Goal: Transaction & Acquisition: Purchase product/service

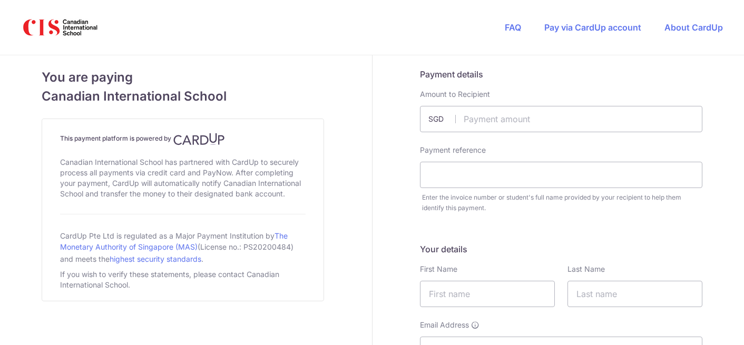
click at [513, 118] on input "text" at bounding box center [561, 119] width 282 height 26
click at [518, 119] on input "text" at bounding box center [561, 119] width 282 height 26
type input "2000.00"
click at [468, 180] on input "text" at bounding box center [561, 175] width 282 height 26
click at [441, 175] on input "[PERSON_NAME]" at bounding box center [561, 175] width 282 height 26
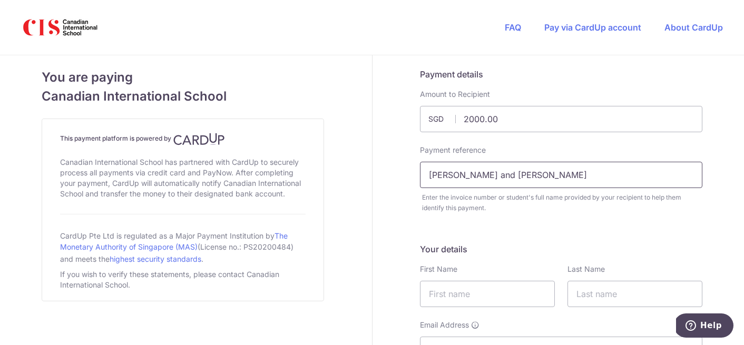
click at [514, 174] on input "[PERSON_NAME] and [PERSON_NAME]" at bounding box center [561, 175] width 282 height 26
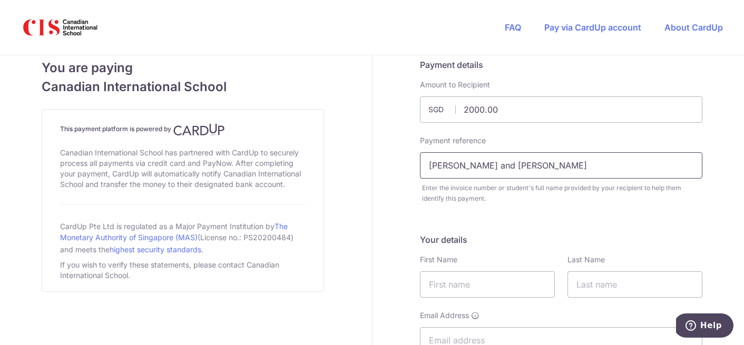
scroll to position [41, 0]
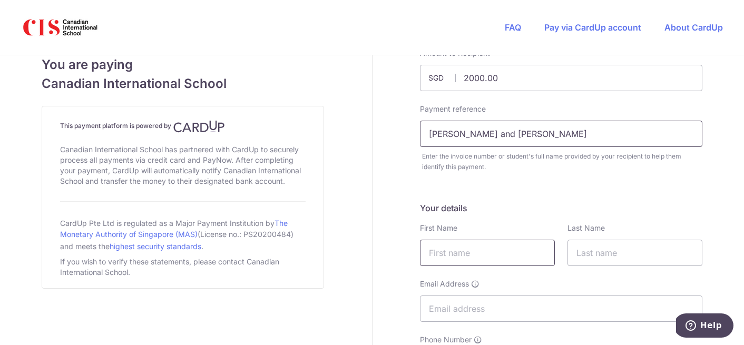
type input "[PERSON_NAME] and [PERSON_NAME]"
click at [468, 244] on input "text" at bounding box center [487, 253] width 135 height 26
type input "Shengnan"
type input "sun"
type input "[EMAIL_ADDRESS][DOMAIN_NAME]"
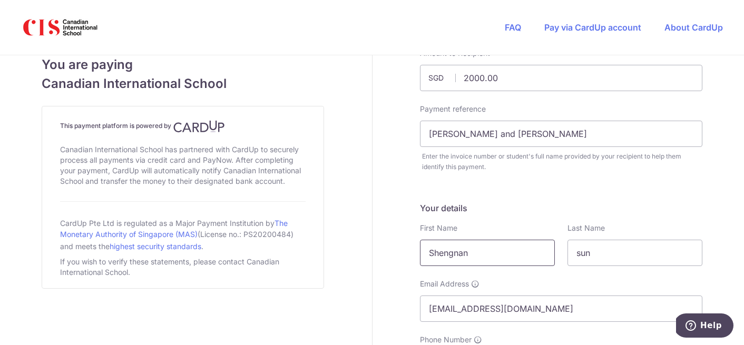
type input "760525623"
select select "SE"
type input "11345"
type input "28 Norrtullsgatan"
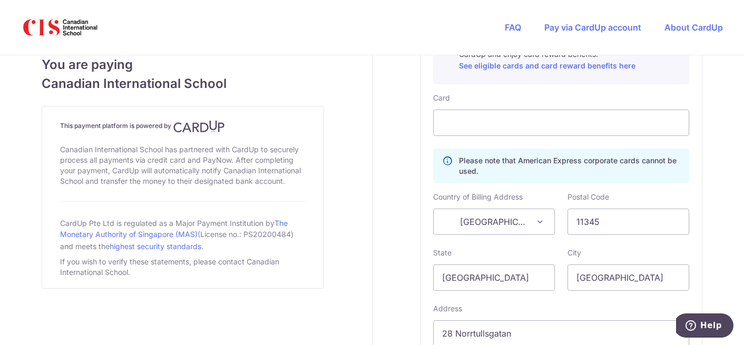
scroll to position [623, 0]
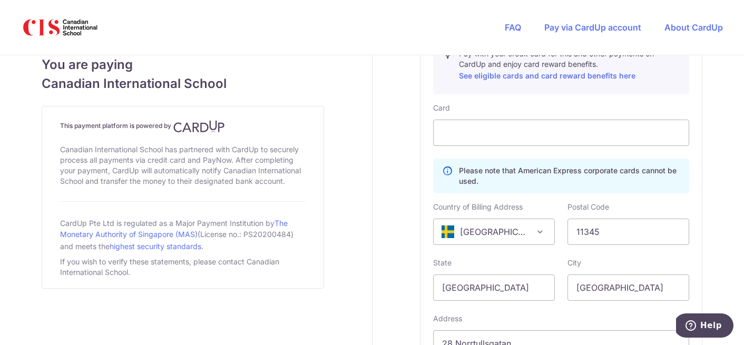
click at [694, 122] on div "Card Details Secure 256-bit SSL Pay with your credit card for this and other pa…" at bounding box center [560, 207] width 281 height 401
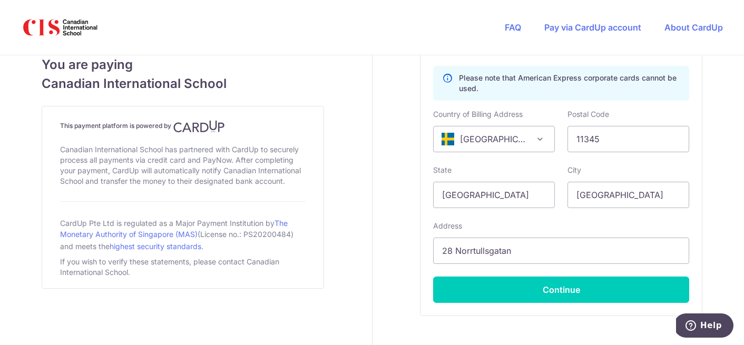
scroll to position [711, 0]
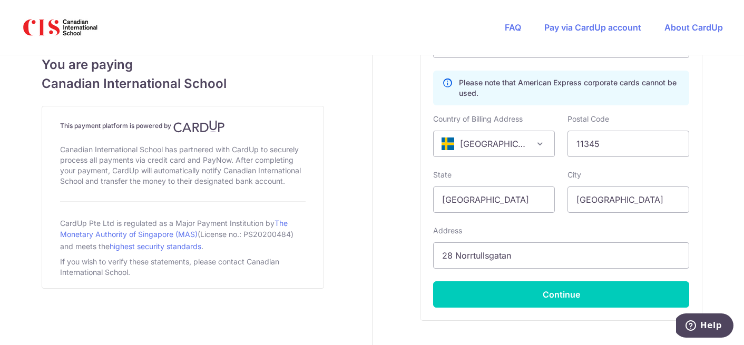
click at [505, 215] on div "Card Please note that American Express corporate cards cannot be used. Country …" at bounding box center [561, 161] width 256 height 293
click at [505, 202] on input "[GEOGRAPHIC_DATA]" at bounding box center [494, 200] width 122 height 26
drag, startPoint x: 505, startPoint y: 202, endPoint x: 384, endPoint y: 202, distance: 121.2
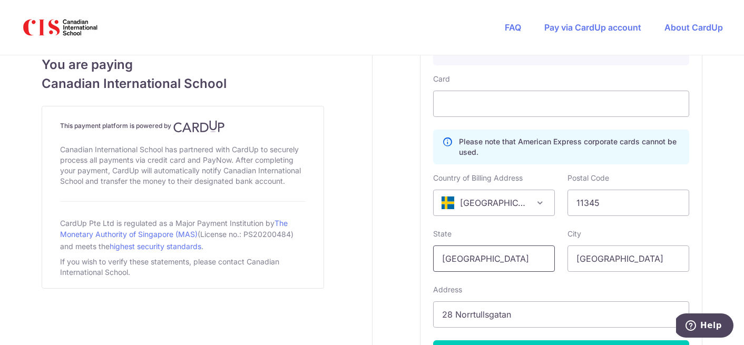
scroll to position [649, 0]
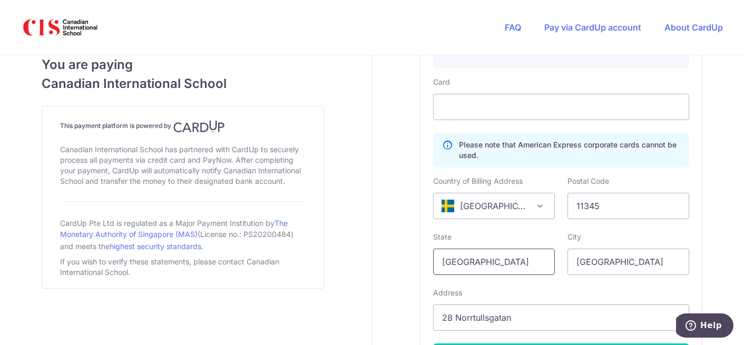
type input "[GEOGRAPHIC_DATA]"
click at [602, 230] on div "Card Please note that American Express corporate cards cannot be used. Country …" at bounding box center [561, 223] width 256 height 293
click at [510, 152] on p "Please note that American Express corporate cards cannot be used." at bounding box center [569, 150] width 221 height 21
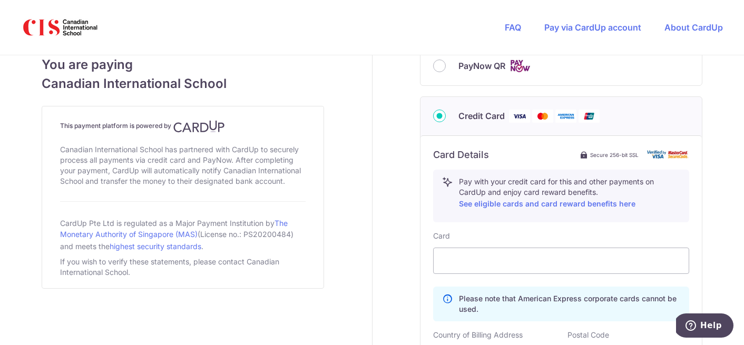
scroll to position [494, 0]
click at [438, 67] on input "PayNow QR" at bounding box center [439, 66] width 13 height 13
radio input "true"
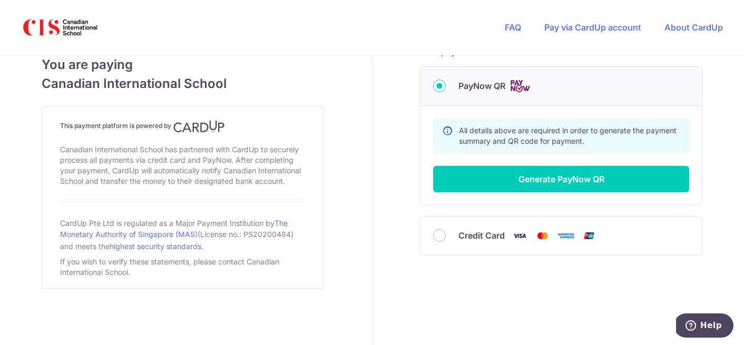
scroll to position [474, 0]
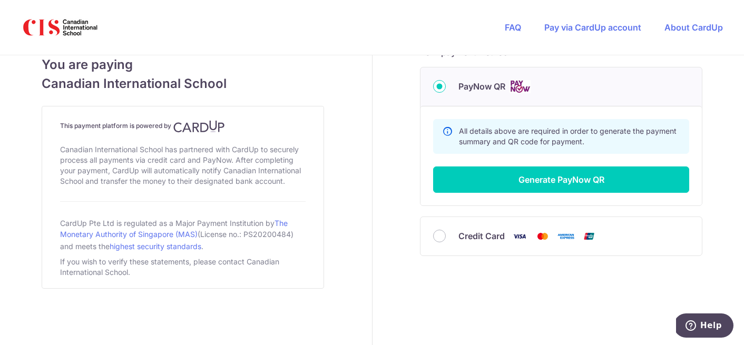
click at [458, 230] on span "Credit Card" at bounding box center [481, 236] width 46 height 13
click at [446, 230] on input "Credit Card" at bounding box center [439, 236] width 13 height 13
radio input "true"
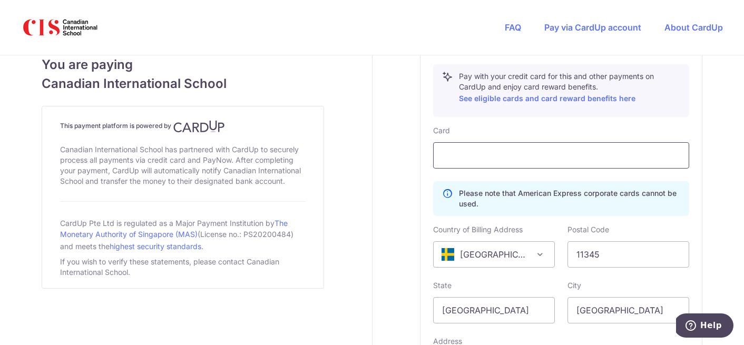
scroll to position [614, 0]
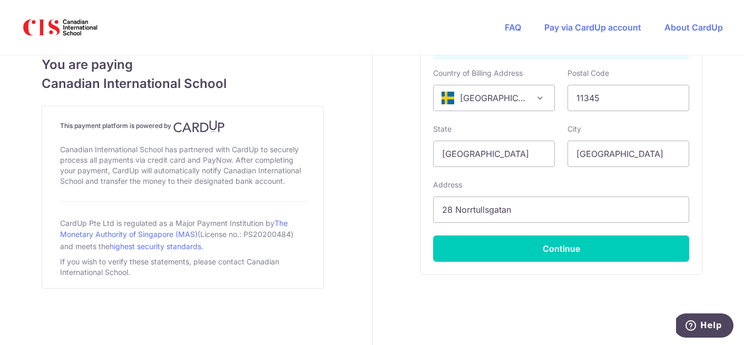
scroll to position [760, 0]
